Goal: Navigation & Orientation: Find specific page/section

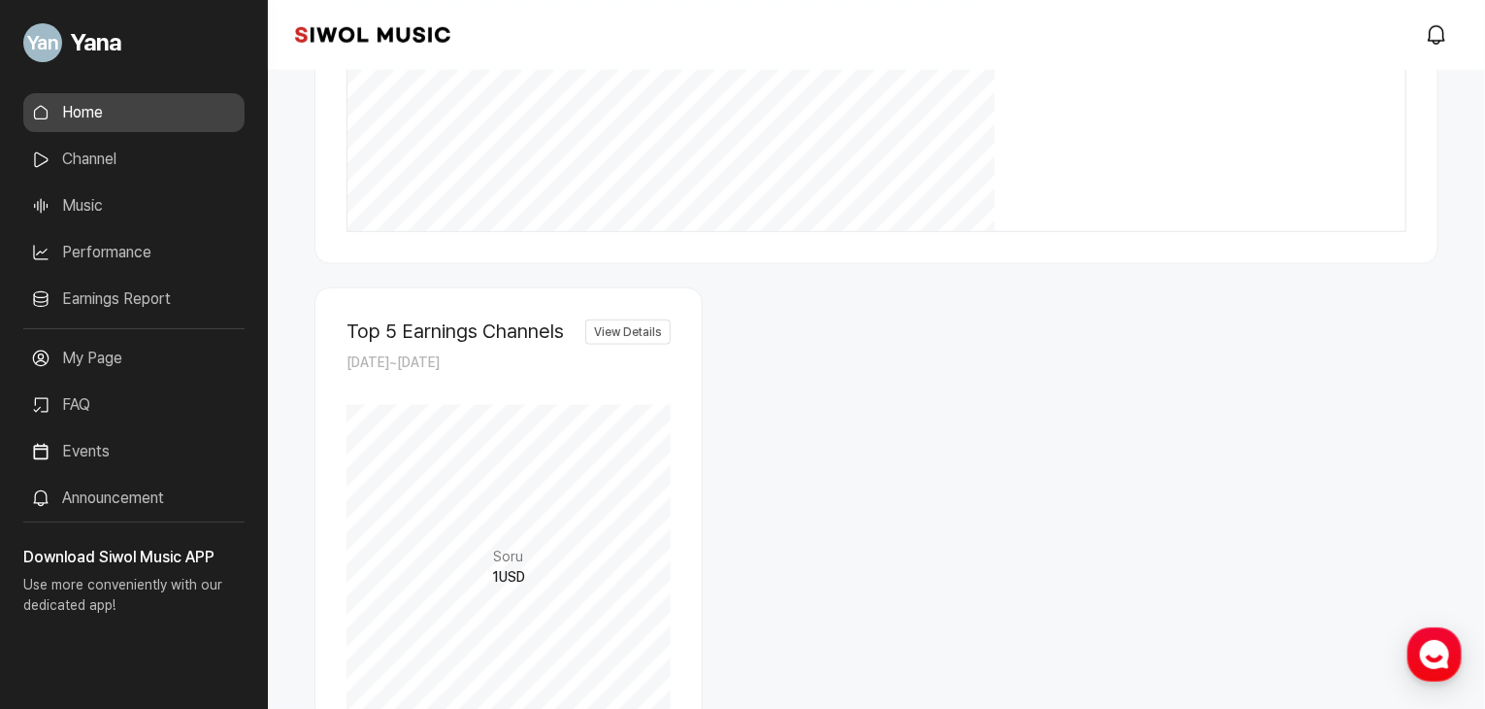
scroll to position [893, 0]
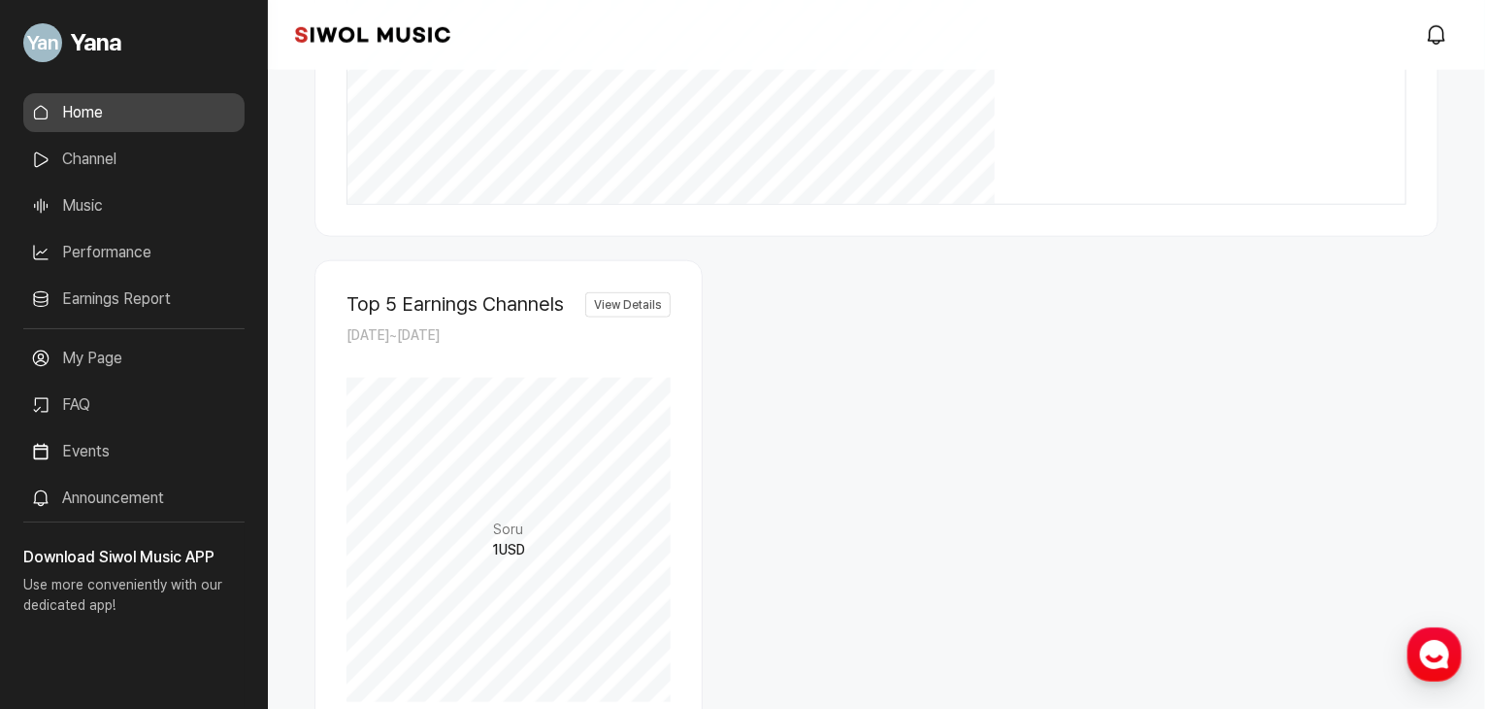
click at [179, 291] on link "Earnings Report" at bounding box center [133, 299] width 221 height 39
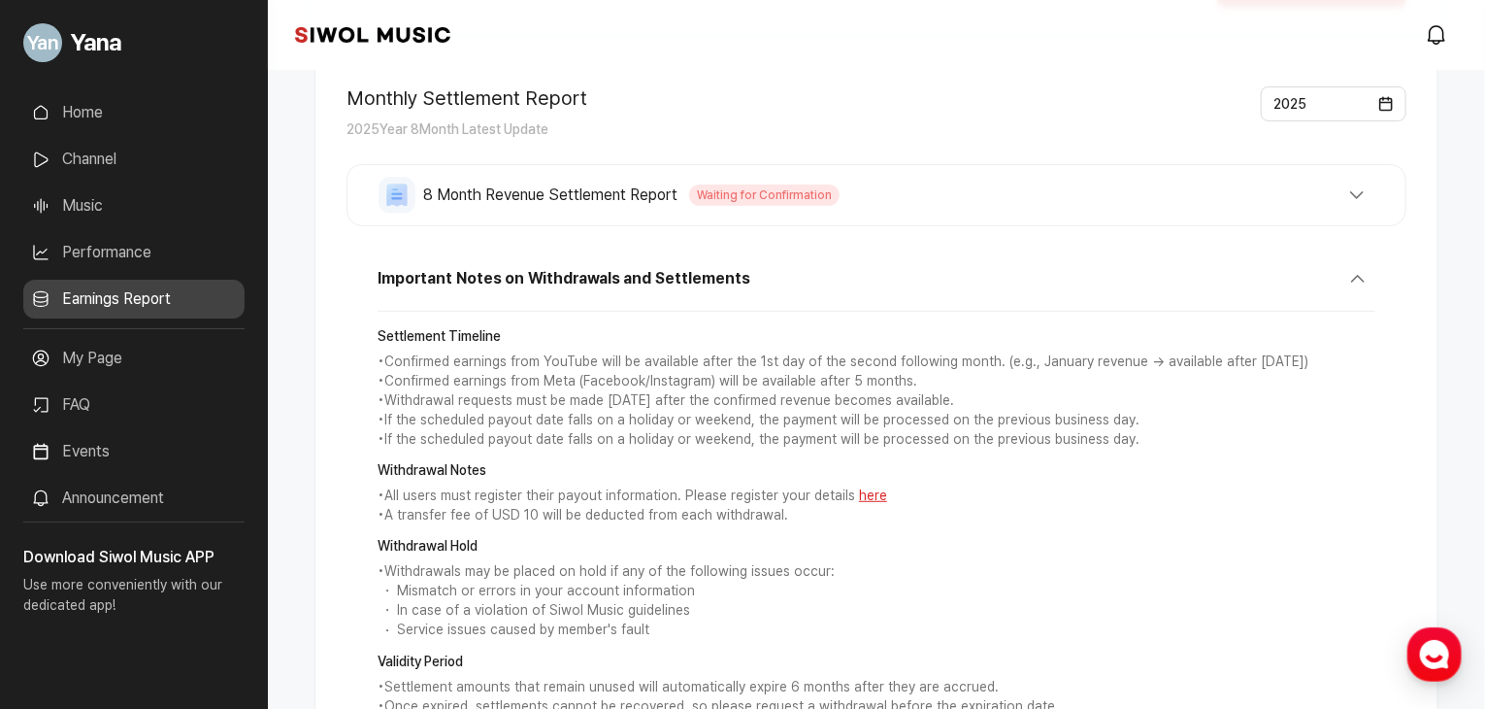
scroll to position [441, 0]
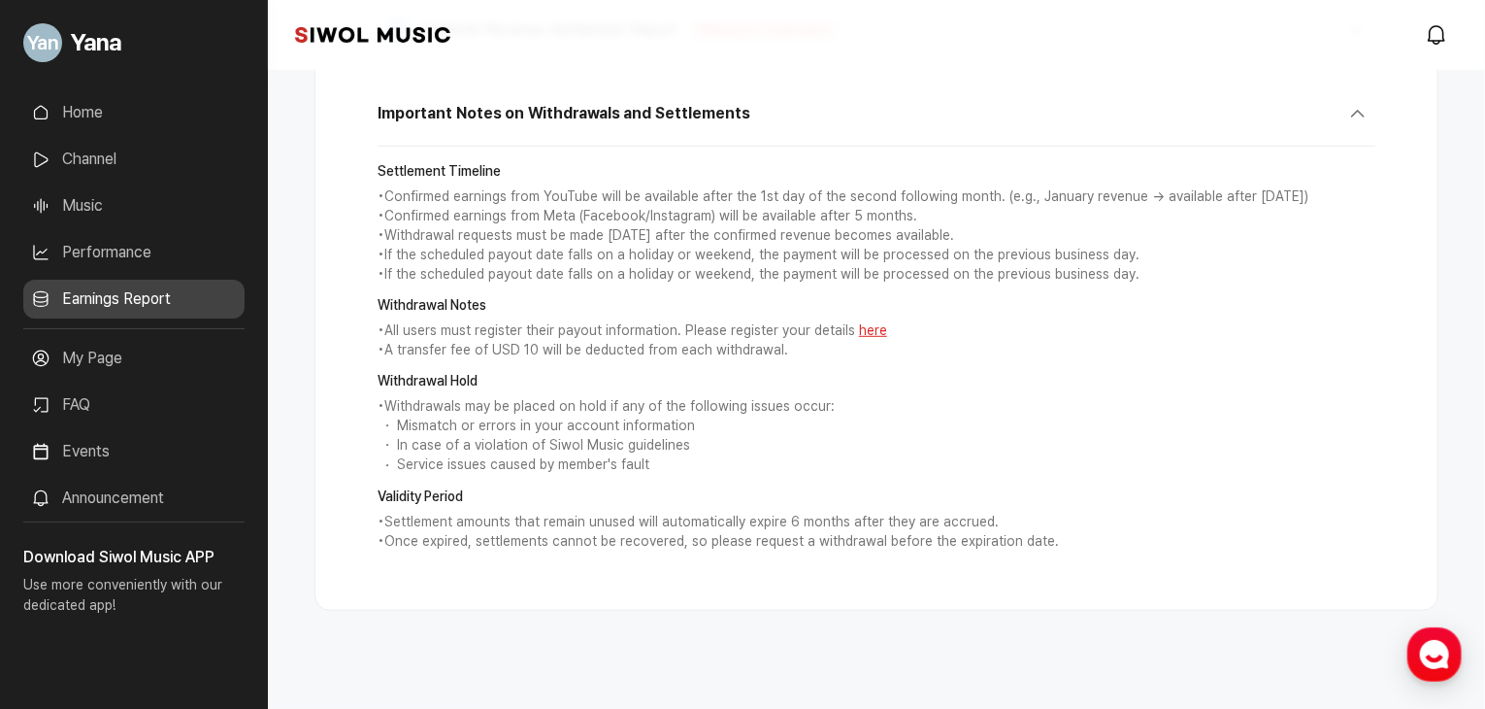
click at [120, 245] on link "Performance" at bounding box center [133, 252] width 221 height 39
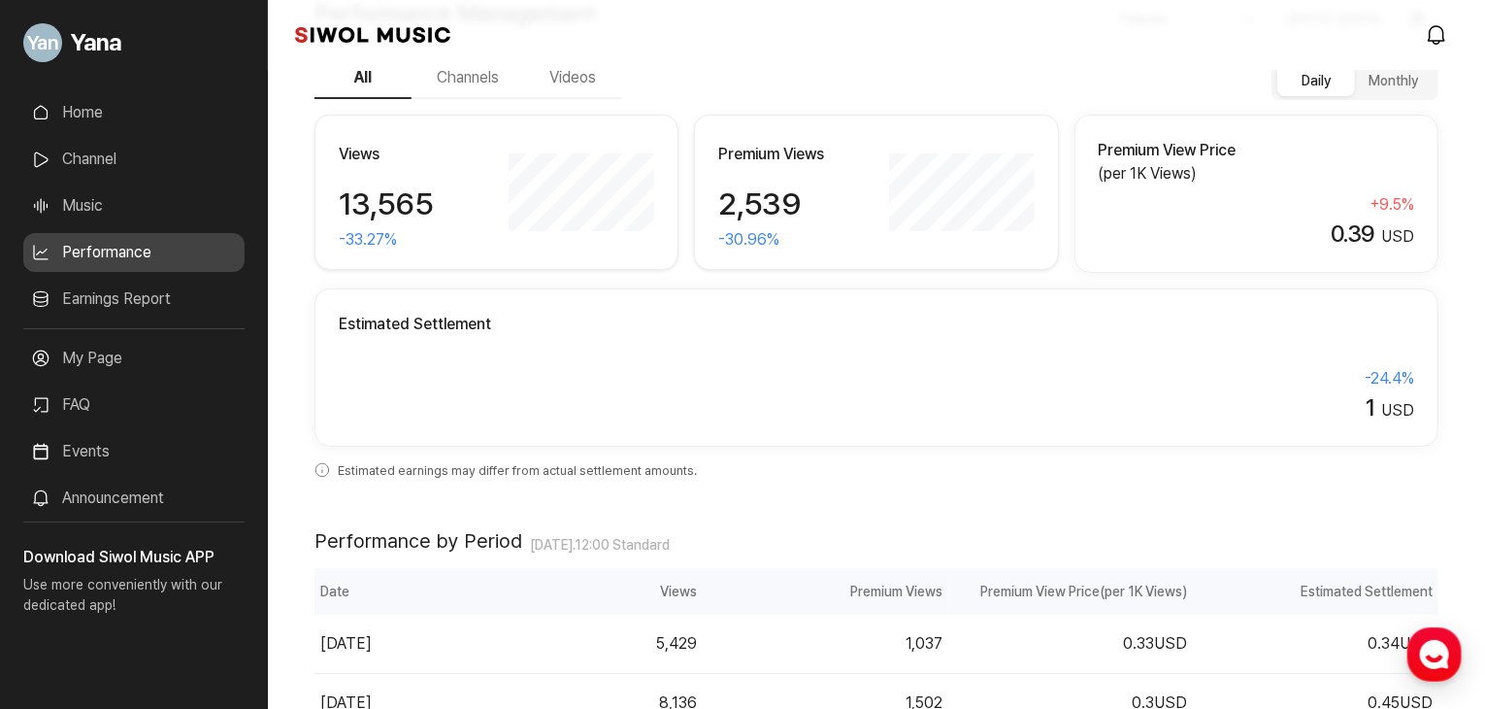
scroll to position [97, 0]
click at [122, 105] on link "Home" at bounding box center [133, 112] width 221 height 39
